Goal: Task Accomplishment & Management: Manage account settings

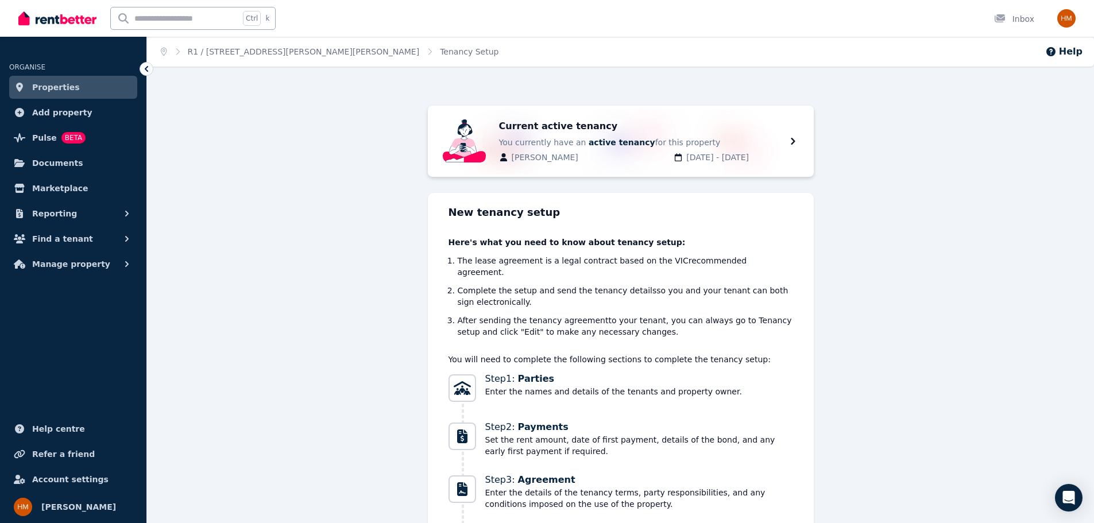
click at [54, 90] on span "Properties" at bounding box center [56, 87] width 48 height 14
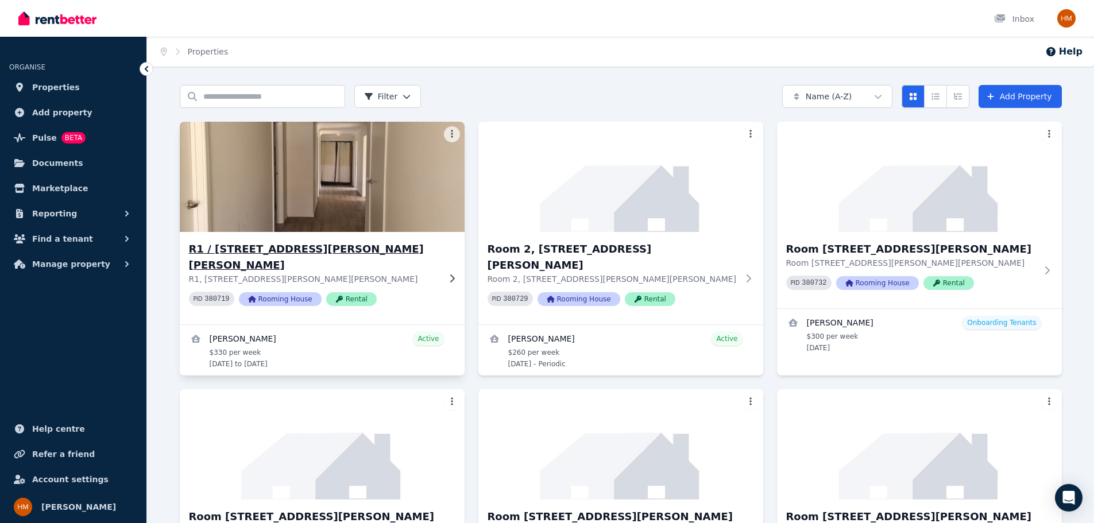
click at [282, 235] on div "R1 / [STREET_ADDRESS][PERSON_NAME][PERSON_NAME] R1, [STREET_ADDRESS][PERSON_NAM…" at bounding box center [322, 278] width 285 height 92
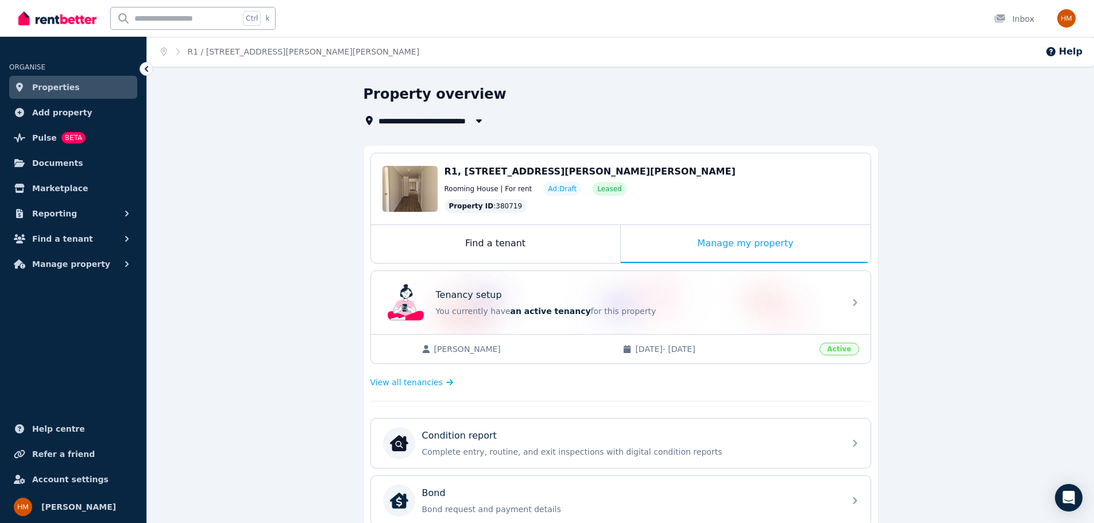
scroll to position [341, 0]
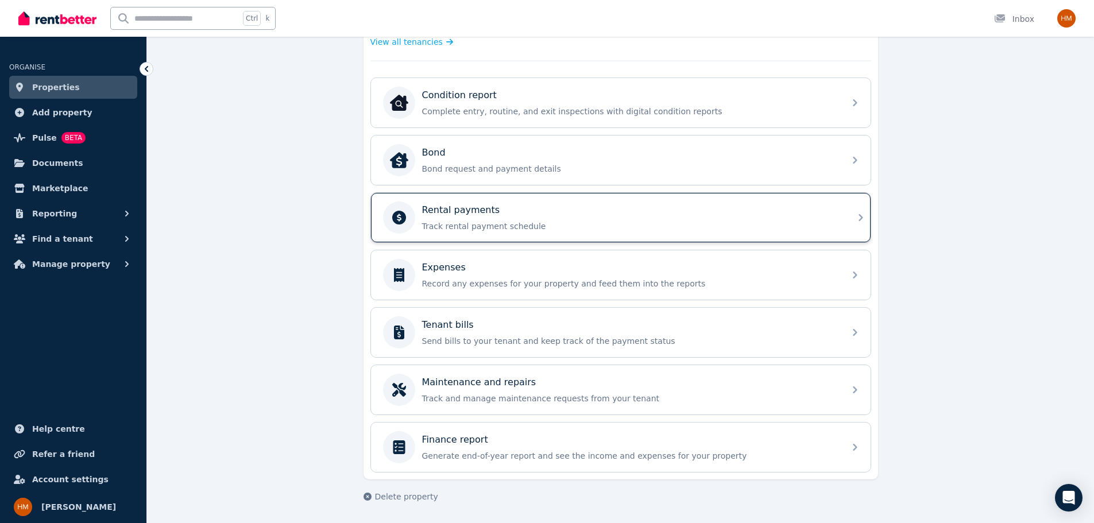
click at [479, 225] on p "Track rental payment schedule" at bounding box center [630, 226] width 416 height 11
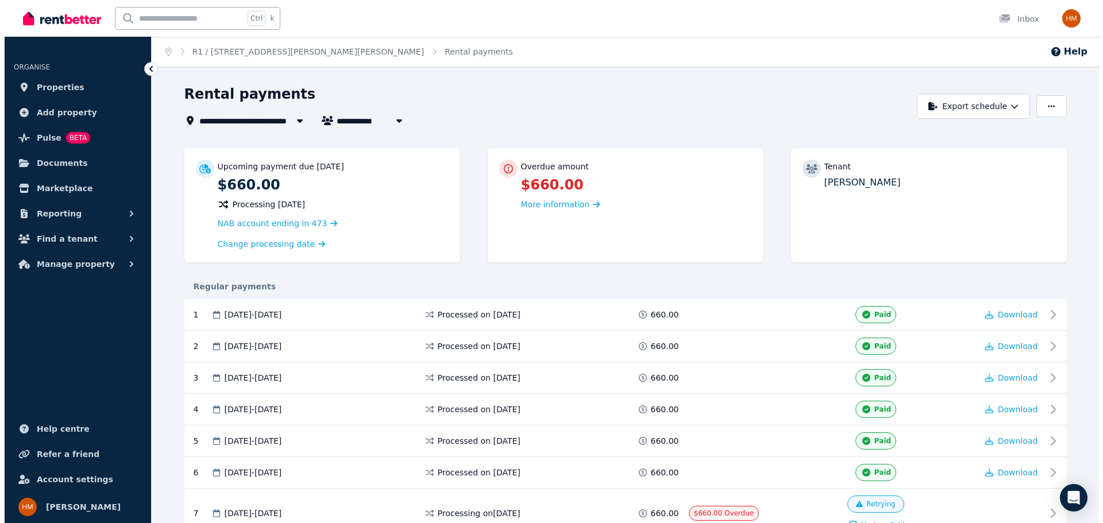
scroll to position [262, 0]
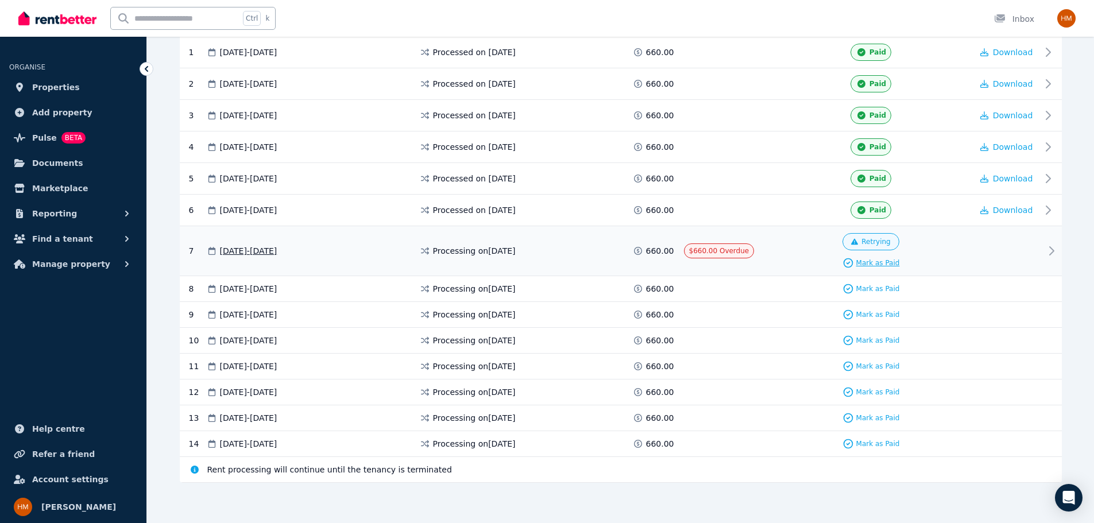
click at [881, 260] on span "Mark as Paid" at bounding box center [878, 262] width 44 height 9
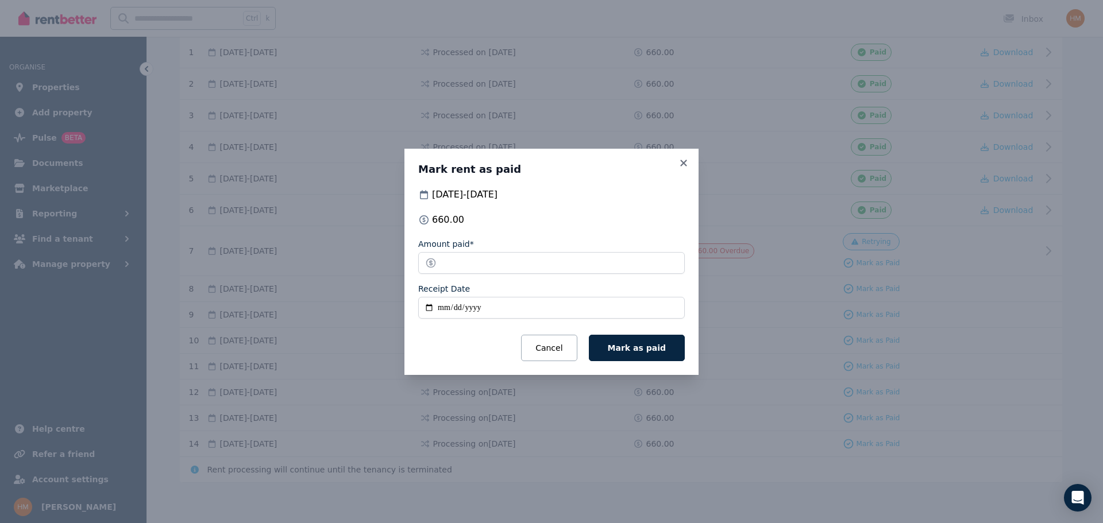
click at [448, 308] on input "Receipt Date" at bounding box center [551, 308] width 266 height 22
type input "**********"
click at [644, 355] on button "Mark as paid" at bounding box center [637, 348] width 96 height 26
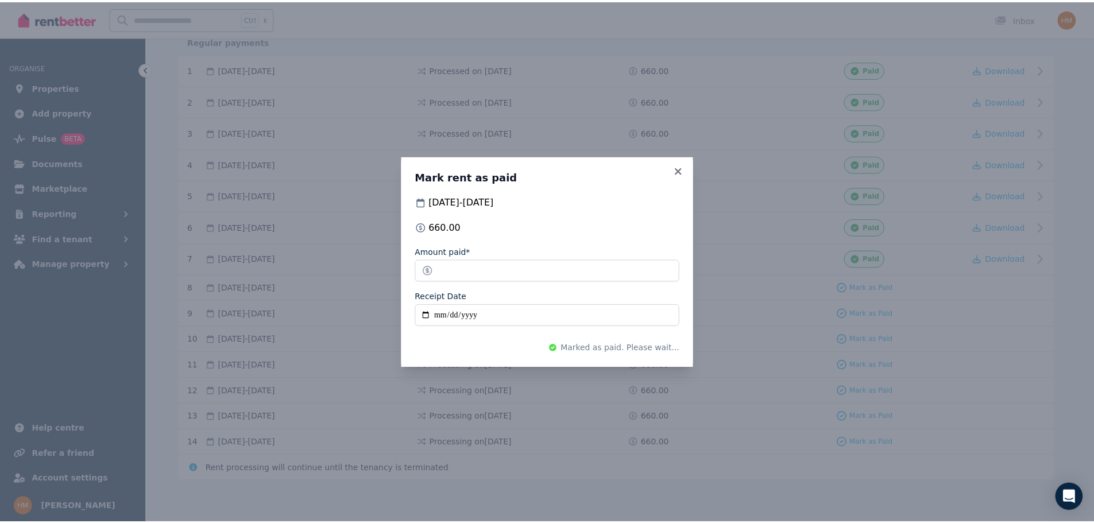
scroll to position [244, 0]
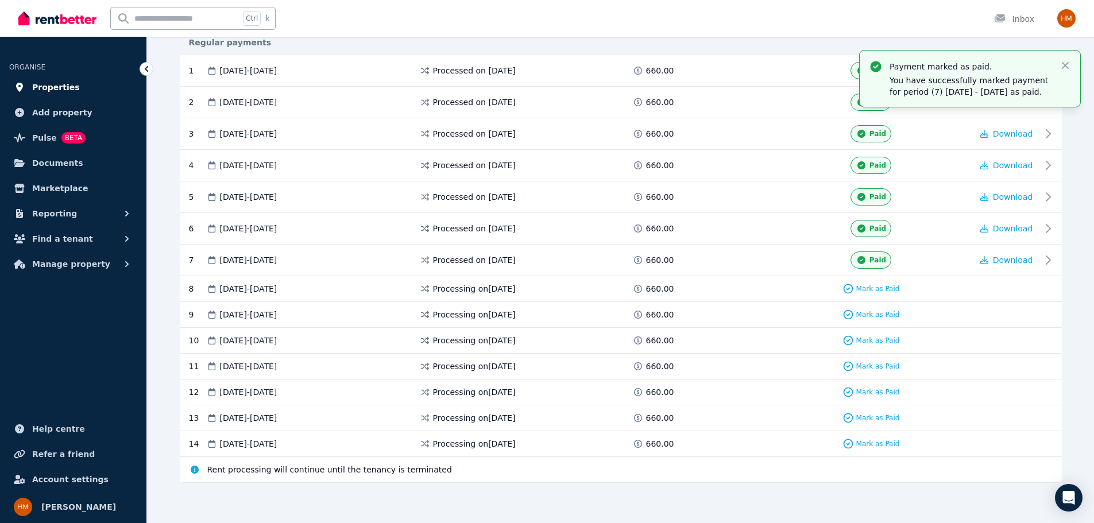
click at [62, 85] on span "Properties" at bounding box center [56, 87] width 48 height 14
